Goal: Information Seeking & Learning: Learn about a topic

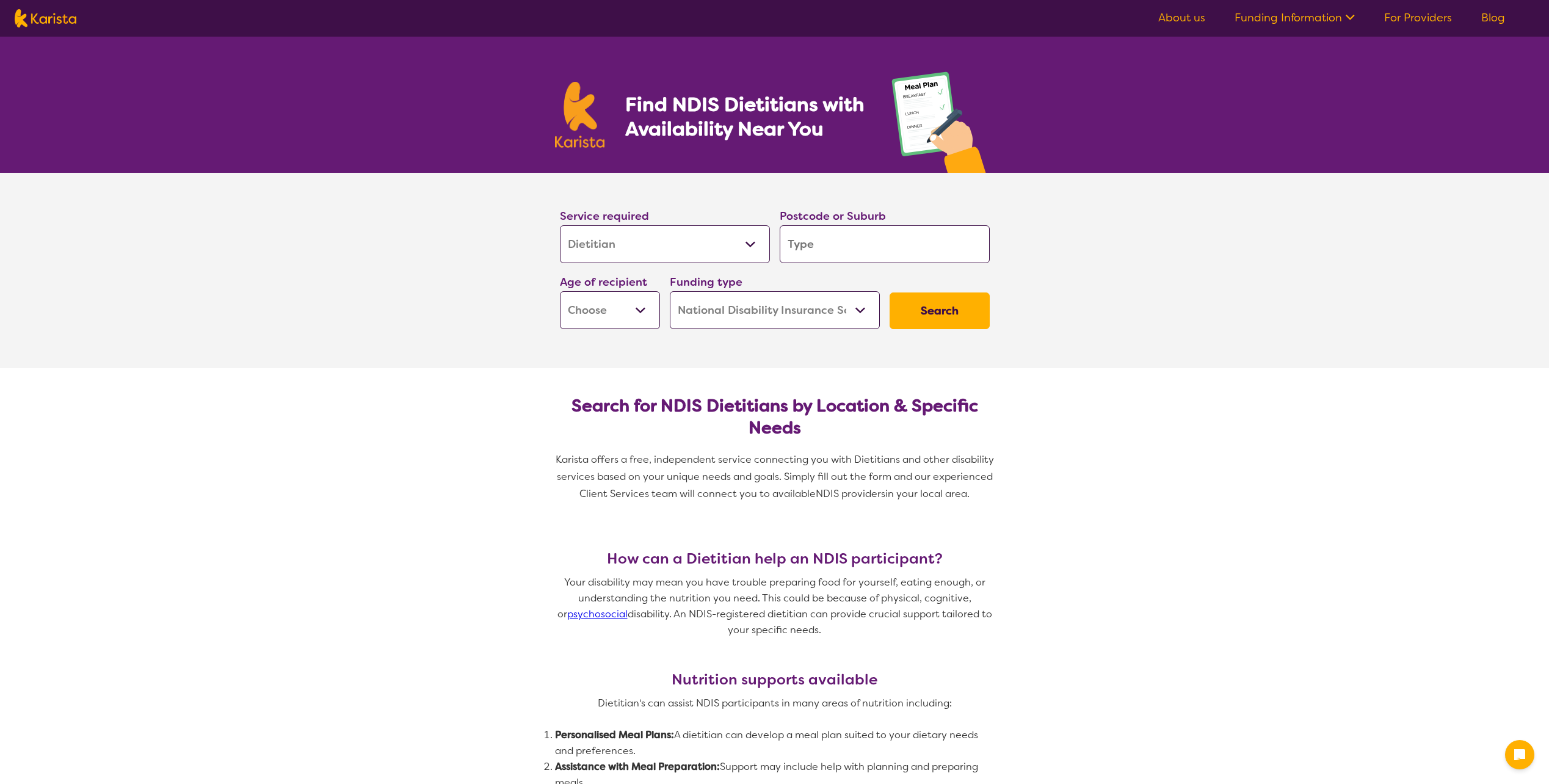
select select "Dietitian"
select select "NDIS"
select select "Dietitian"
select select "NDIS"
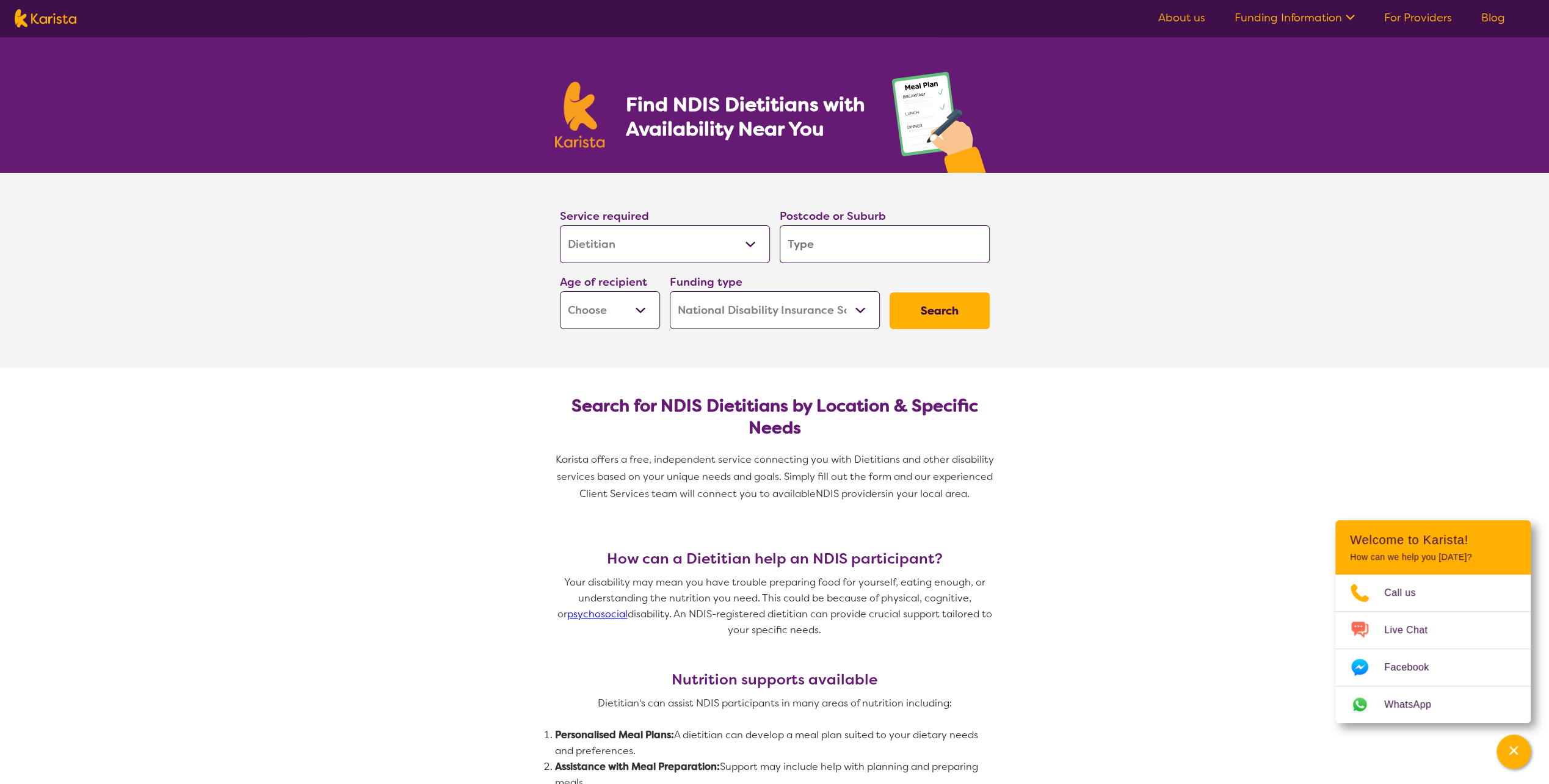
click at [831, 237] on input "search" at bounding box center [884, 244] width 210 height 38
type input "6"
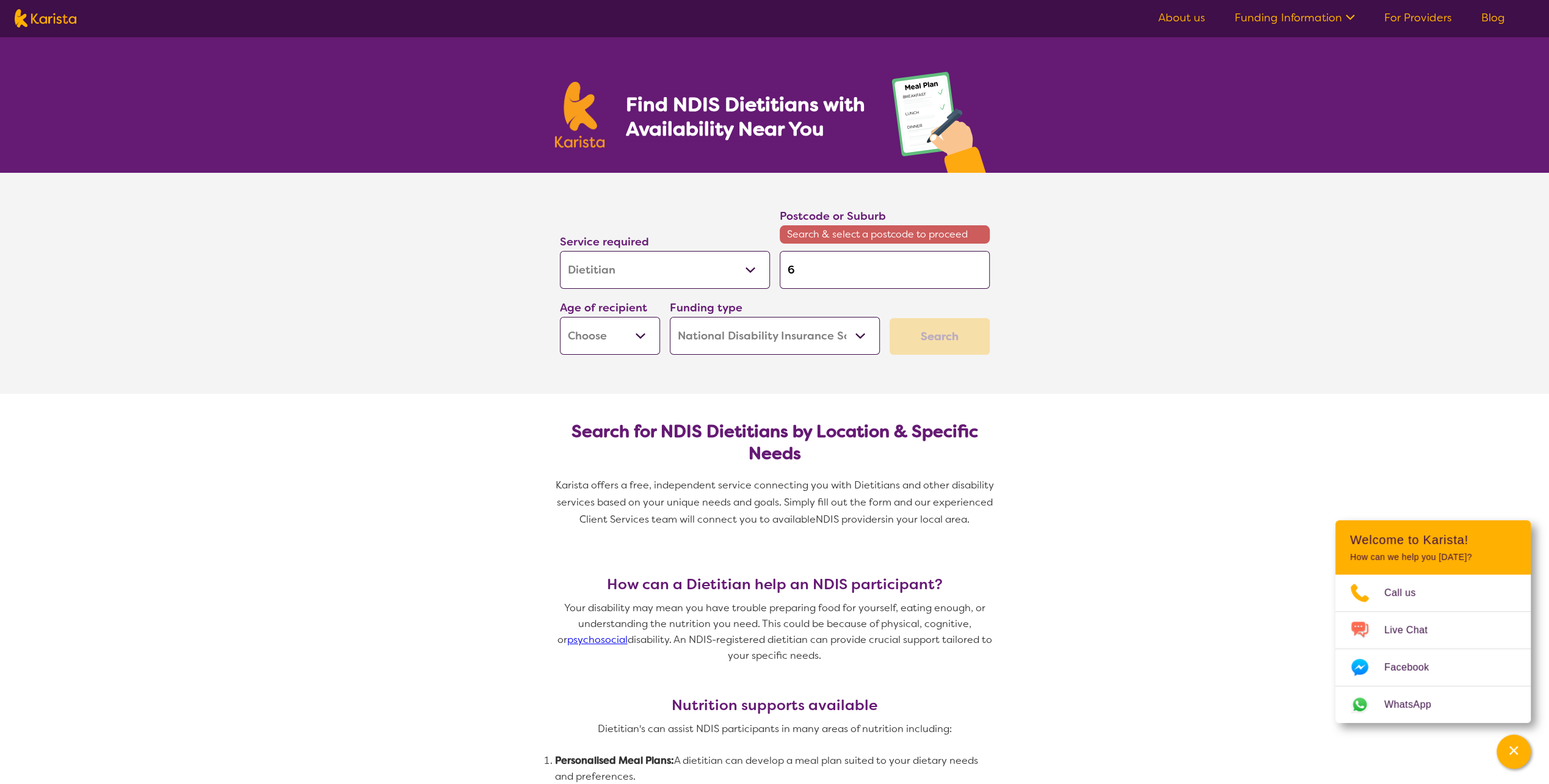
type input "60"
type input "600"
type input "6000"
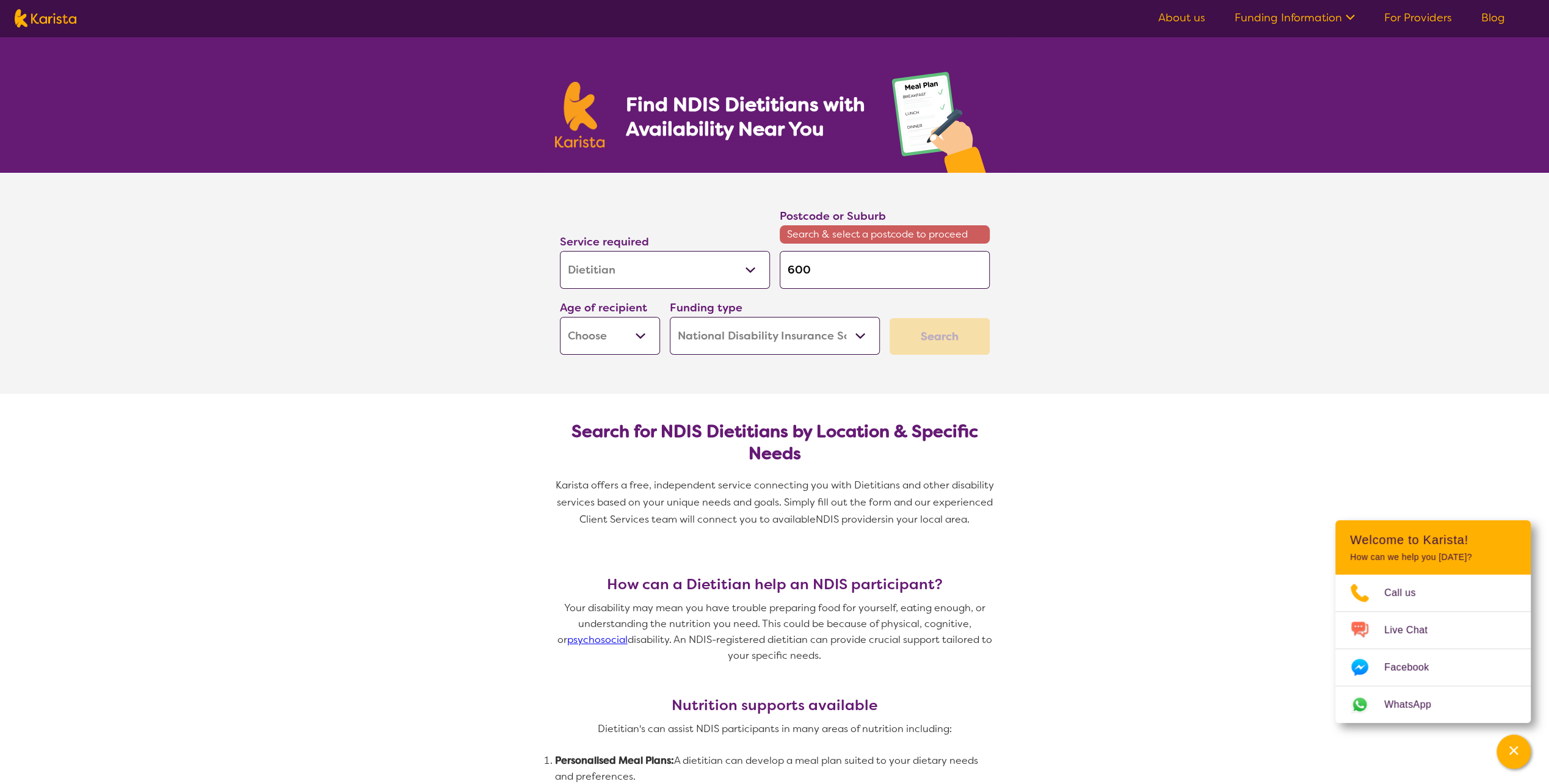
type input "6000"
click at [890, 318] on button "Search" at bounding box center [939, 336] width 100 height 37
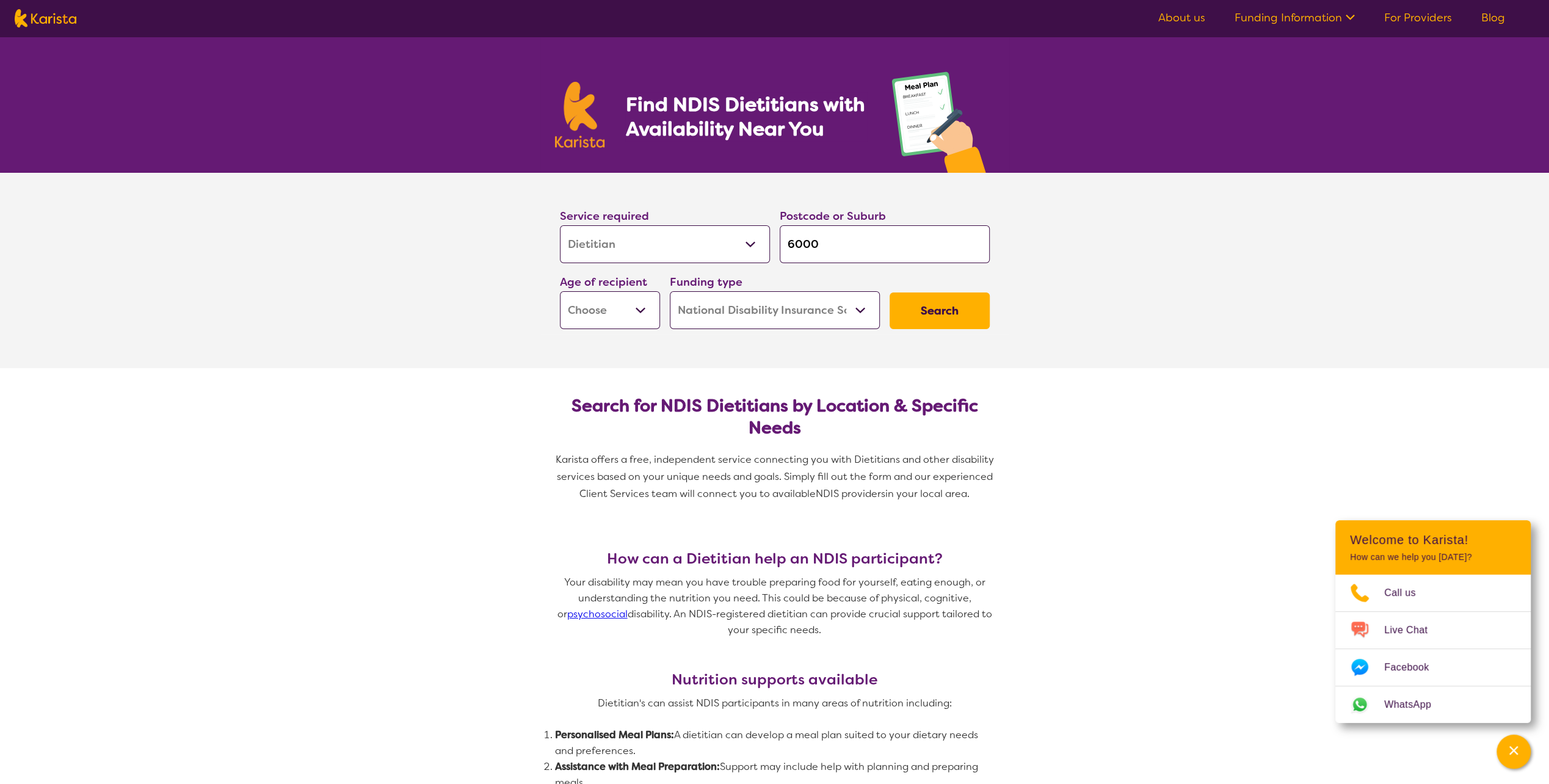
click at [615, 315] on select "Early Childhood - 0 to 9 Child - 10 to 11 Adolescent - 12 to 17 Adult - 18 to 6…" at bounding box center [610, 310] width 100 height 38
select select "AD"
click at [560, 291] on select "Early Childhood - 0 to 9 Child - 10 to 11 Adolescent - 12 to 17 Adult - 18 to 6…" at bounding box center [610, 310] width 100 height 38
select select "AD"
click at [809, 304] on select "Home Care Package (HCP) National Disability Insurance Scheme (NDIS) I don't know" at bounding box center [774, 310] width 210 height 38
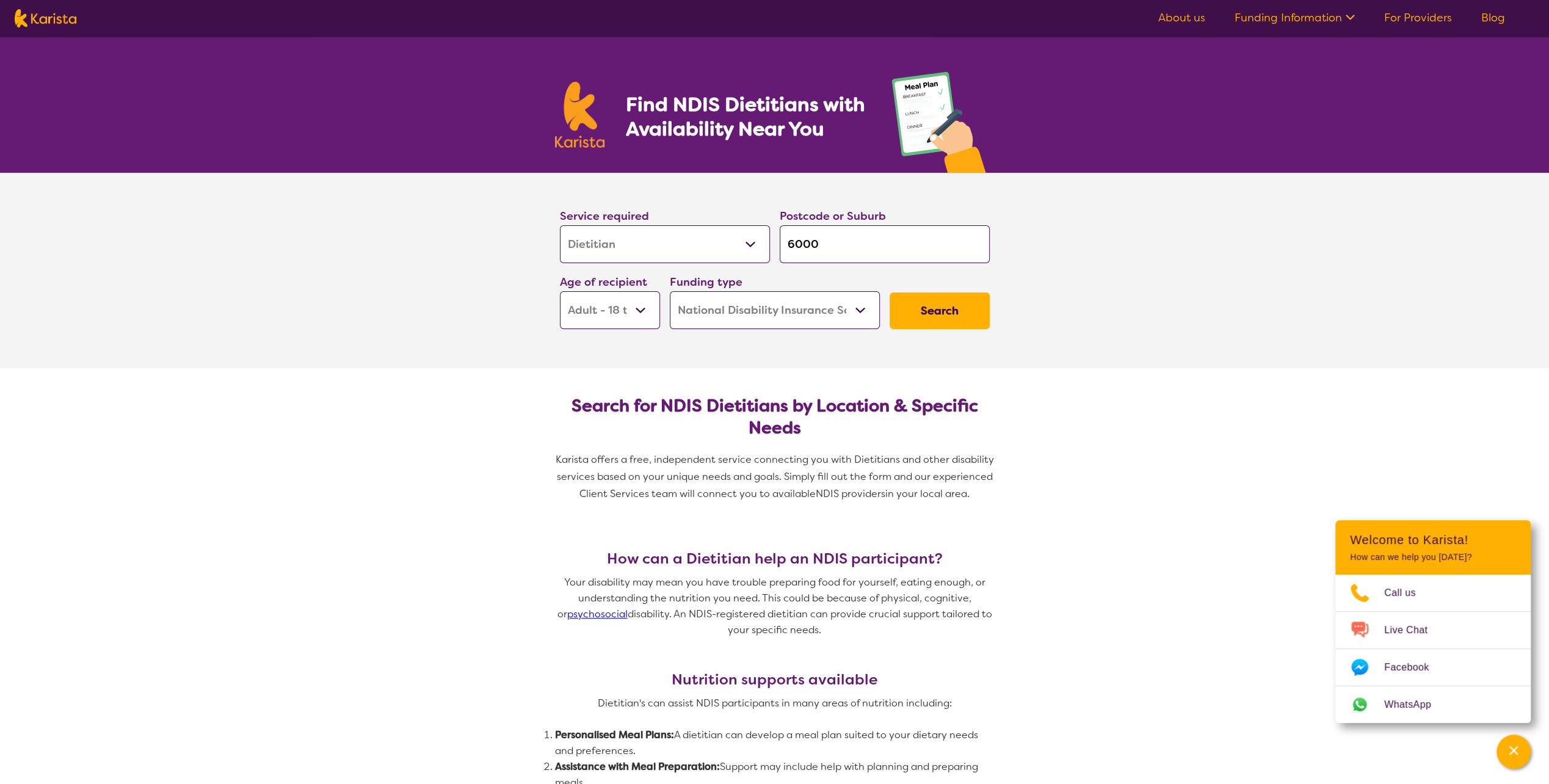
click at [809, 304] on select "Home Care Package (HCP) National Disability Insurance Scheme (NDIS) I don't know" at bounding box center [774, 310] width 210 height 38
click at [925, 313] on button "Search" at bounding box center [939, 310] width 100 height 37
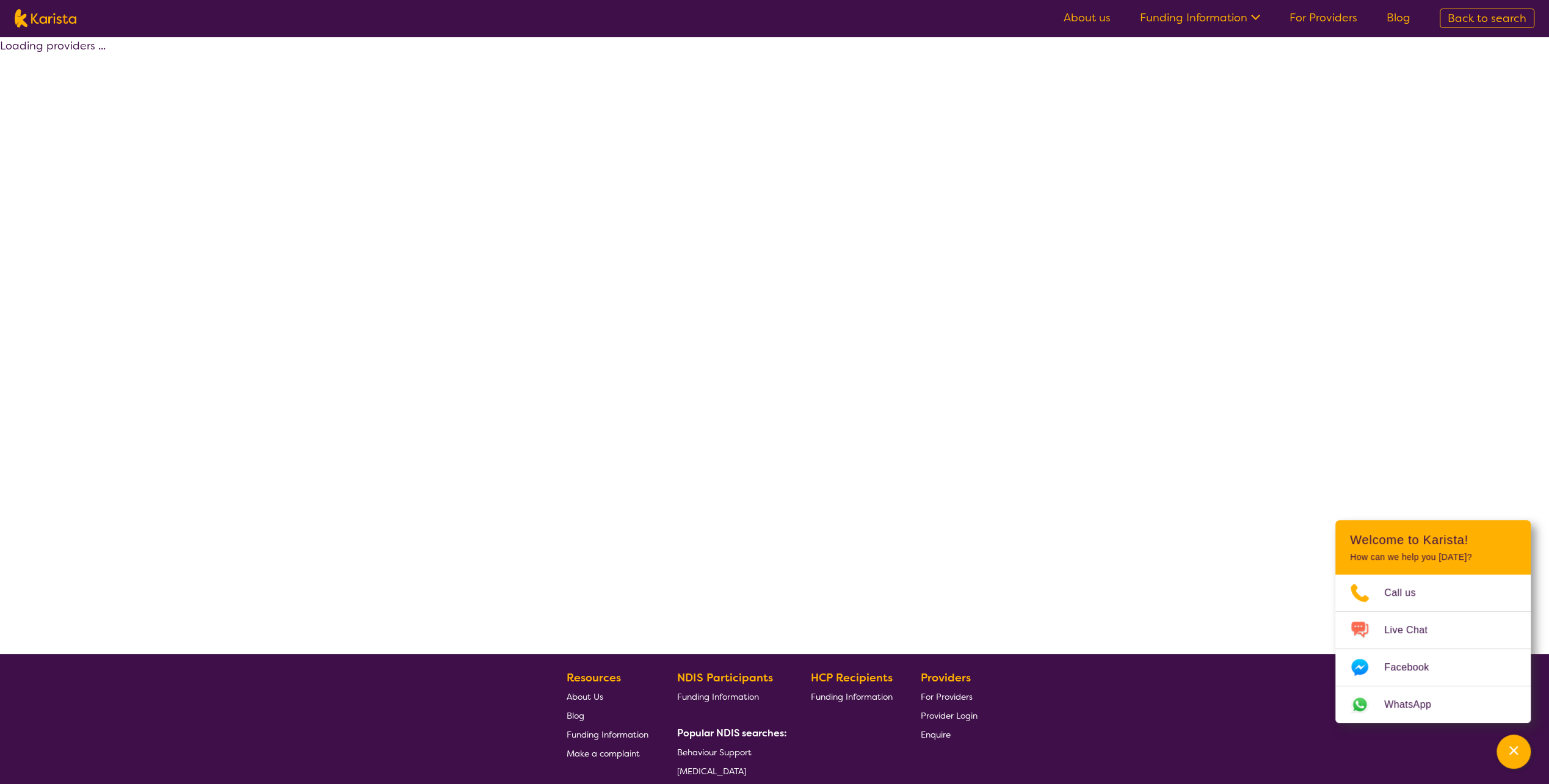
select select "by_score"
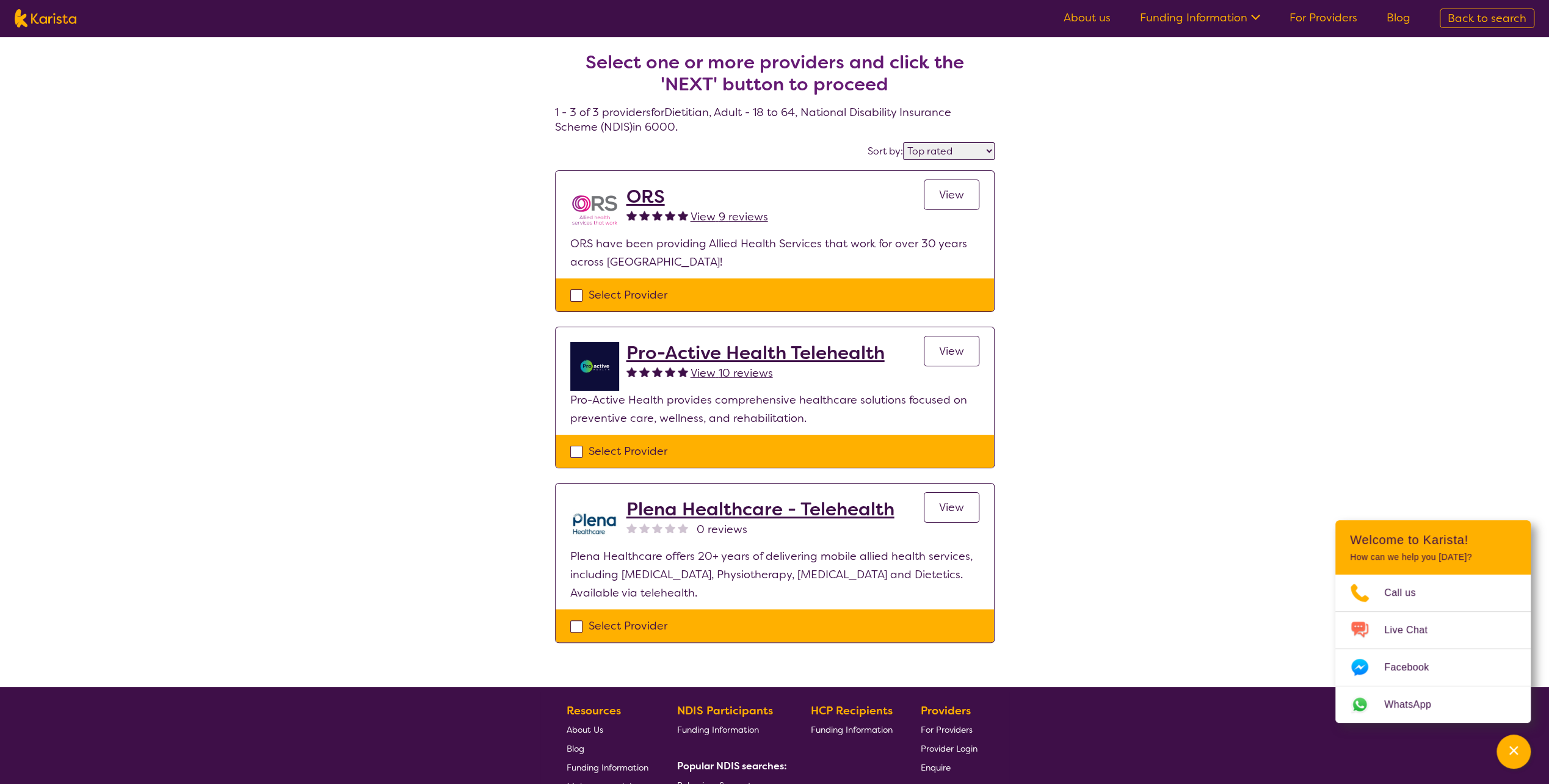
drag, startPoint x: 798, startPoint y: 510, endPoint x: 696, endPoint y: 564, distance: 115.4
click at [697, 564] on p "Plena Healthcare offers 20+ years of delivering mobile allied health services, …" at bounding box center [774, 574] width 409 height 55
click at [649, 198] on h2 "ORS" at bounding box center [697, 196] width 142 height 22
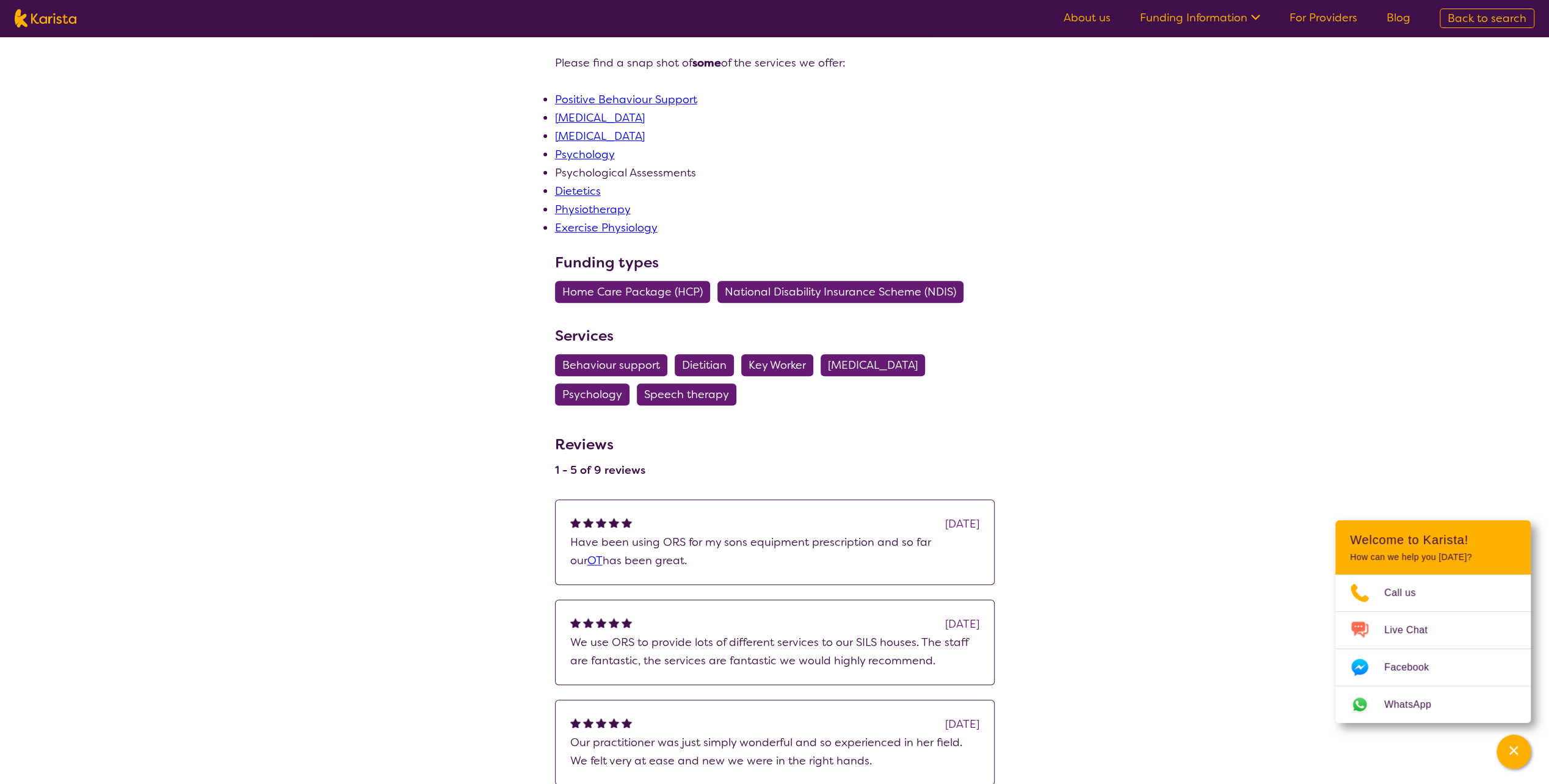
scroll to position [183, 0]
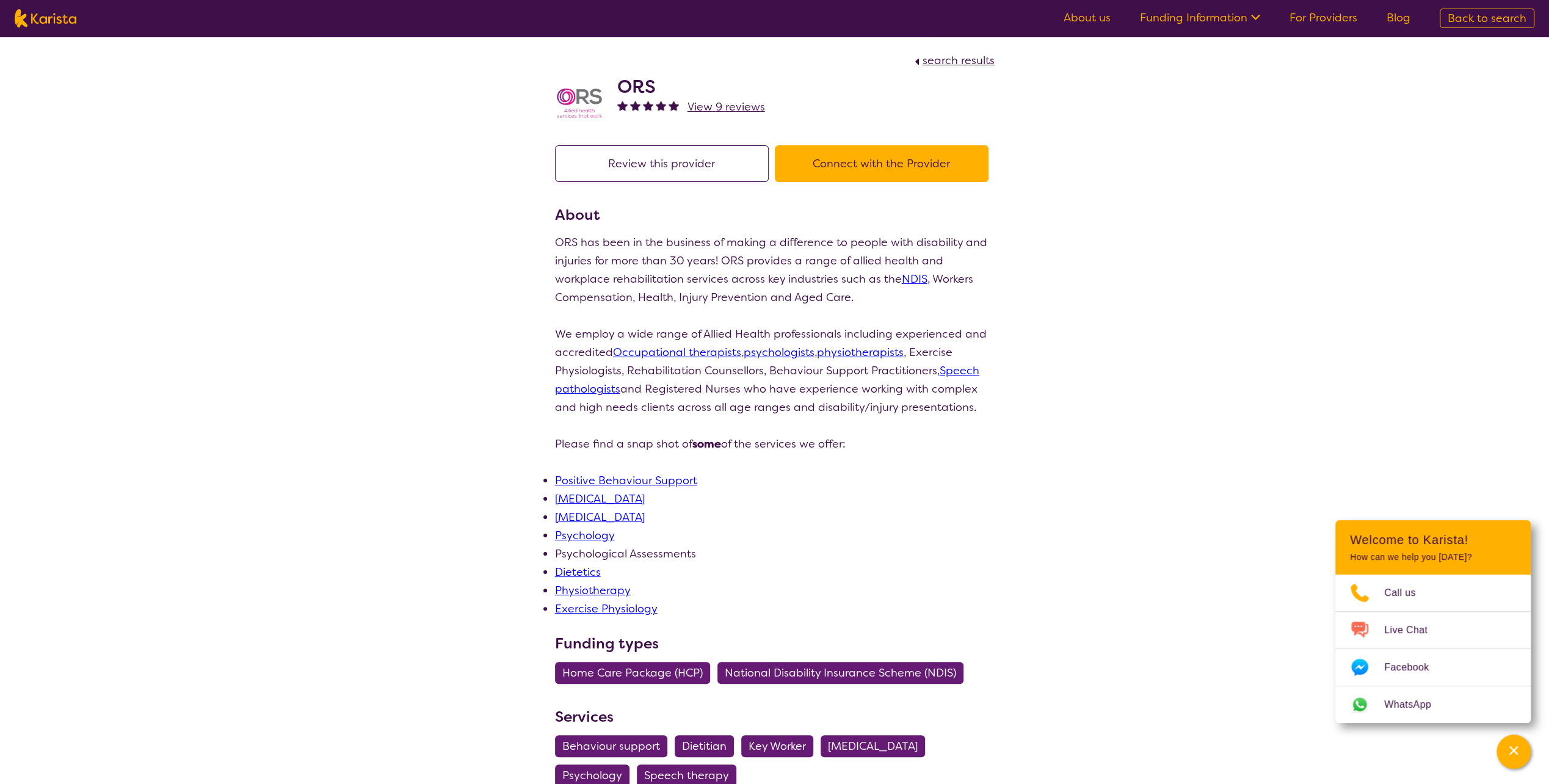
click at [492, 445] on div "search results ORS View 9 reviews Review this provider Connect with the Provide…" at bounding box center [774, 723] width 1549 height 1373
click at [1513, 754] on icon "Channel Menu" at bounding box center [1513, 750] width 12 height 12
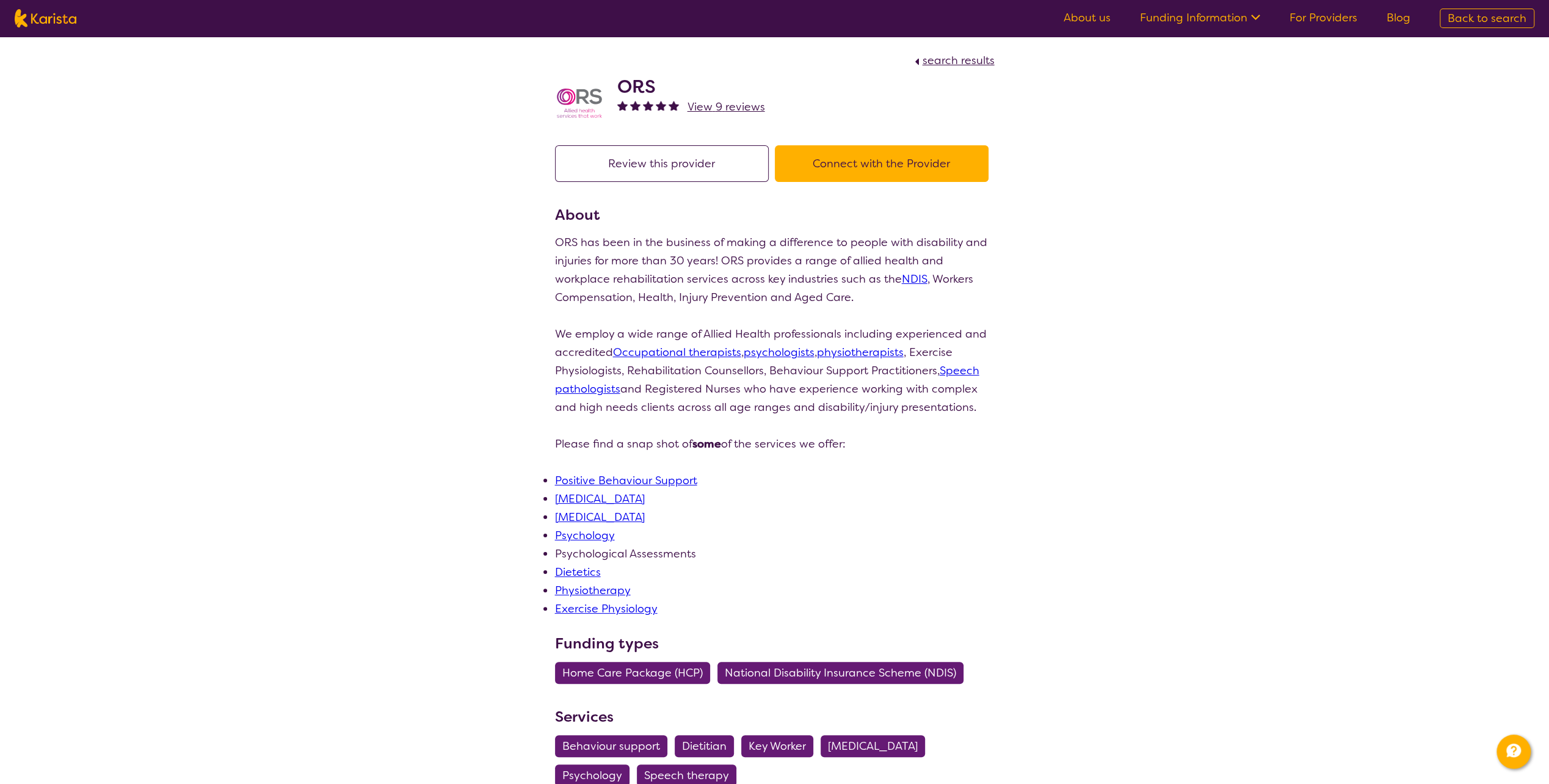
click at [570, 569] on link "Dietetics" at bounding box center [578, 572] width 46 height 15
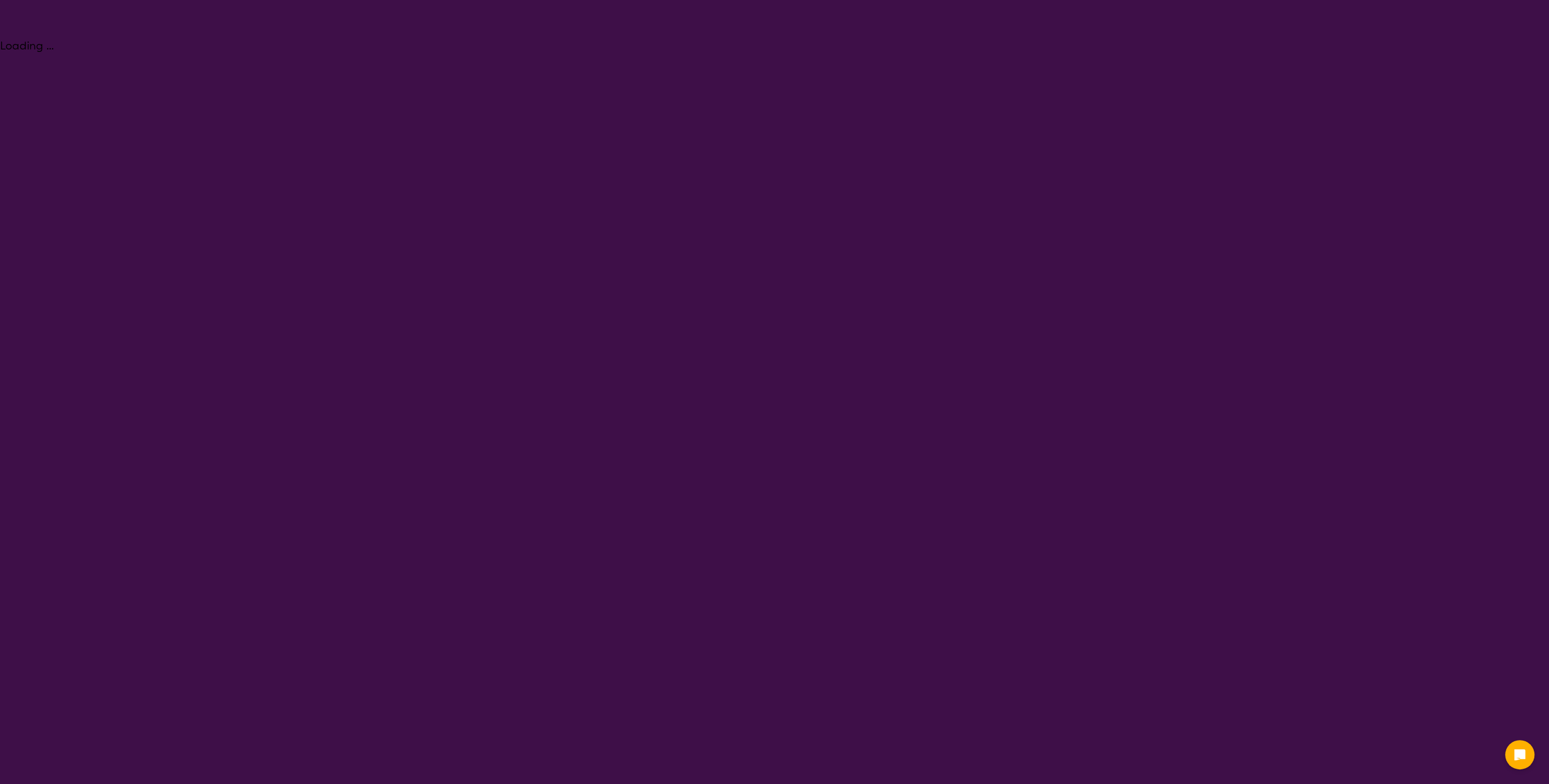
select select "Dietitian"
select select "AD"
select select "NDIS"
select select "Dietitian"
select select "AD"
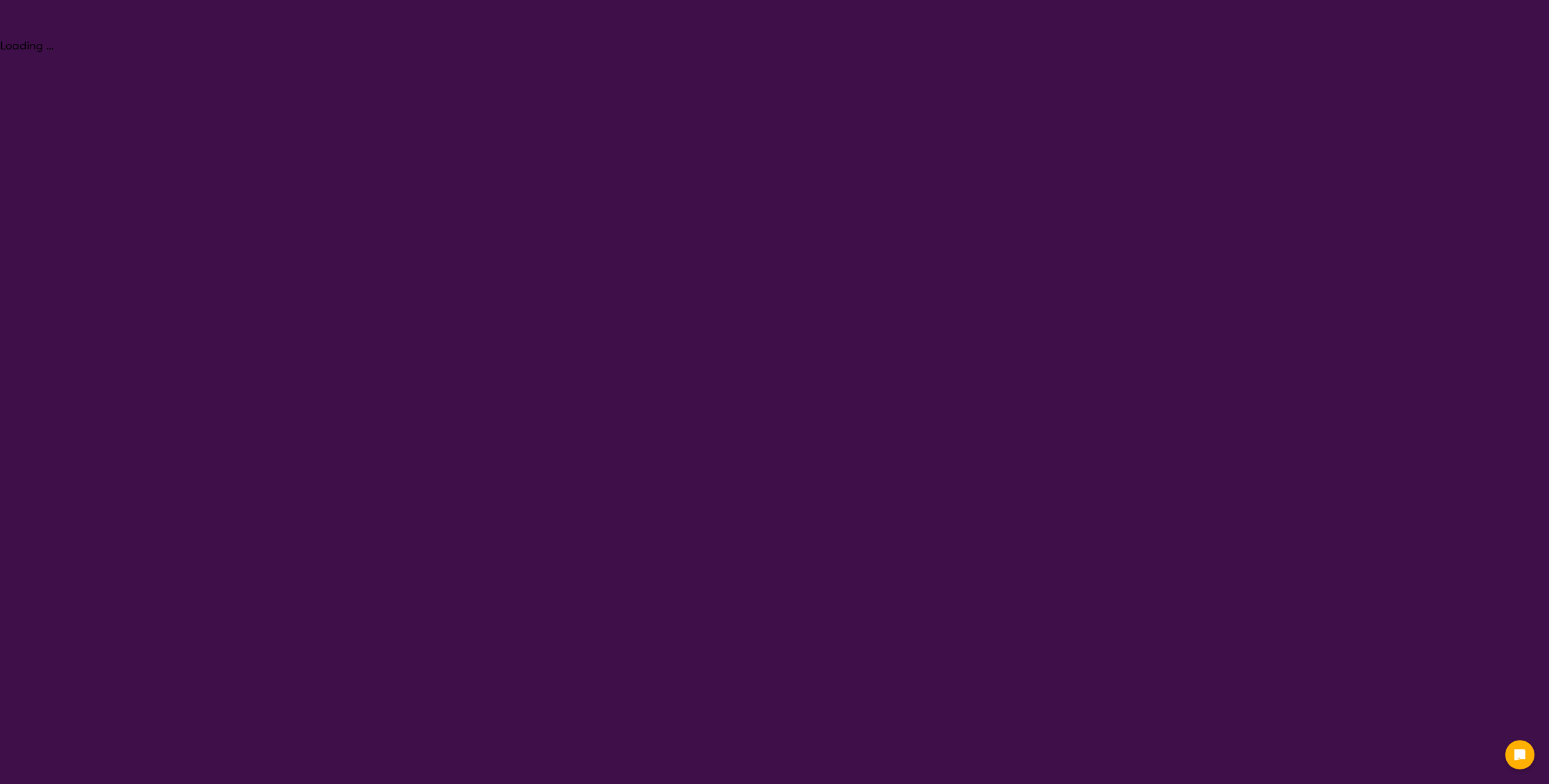
select select "NDIS"
